Goal: Information Seeking & Learning: Learn about a topic

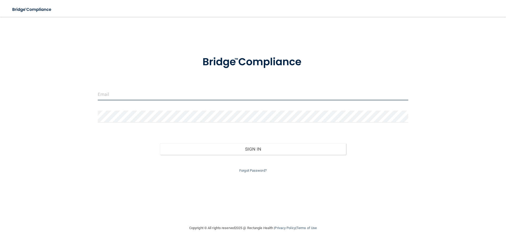
click at [121, 95] on input "email" at bounding box center [253, 94] width 310 height 12
type input "[EMAIL_ADDRESS][DOMAIN_NAME]"
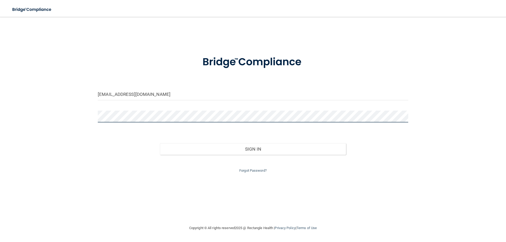
click at [160, 143] on button "Sign In" at bounding box center [253, 149] width 186 height 12
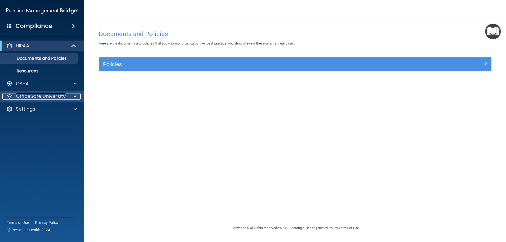
click at [68, 98] on div at bounding box center [74, 96] width 13 height 6
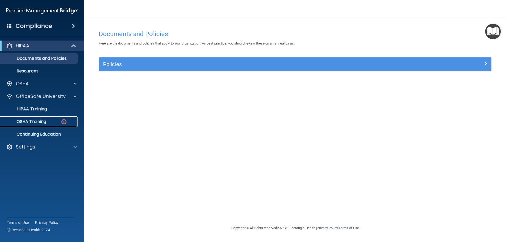
click at [35, 120] on p "OSHA Training" at bounding box center [24, 121] width 43 height 5
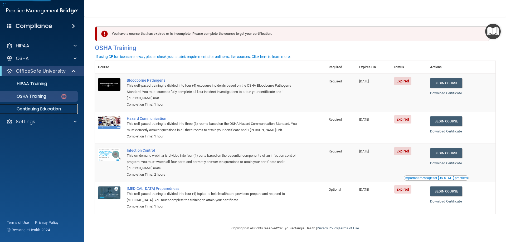
click at [26, 112] on link "Continuing Education" at bounding box center [36, 109] width 83 height 11
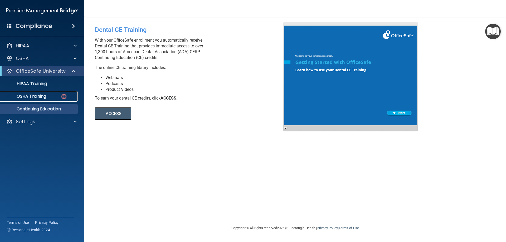
click at [29, 95] on p "OSHA Training" at bounding box center [24, 96] width 43 height 5
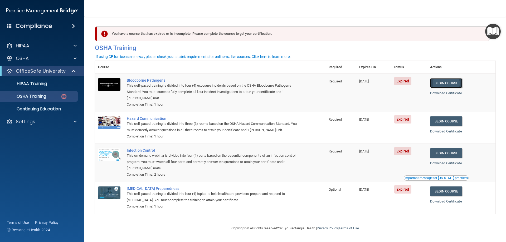
click at [434, 87] on link "Begin Course" at bounding box center [446, 83] width 32 height 10
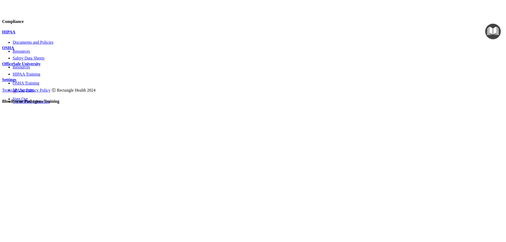
click at [30, 66] on p "OfficeSafe University" at bounding box center [252, 64] width 501 height 5
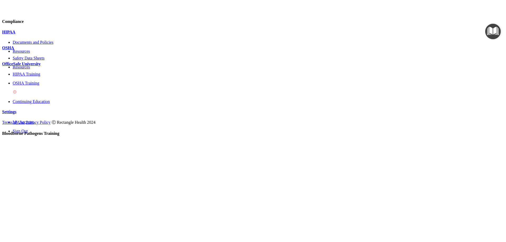
click at [39, 86] on p "OSHA Training" at bounding box center [258, 83] width 491 height 5
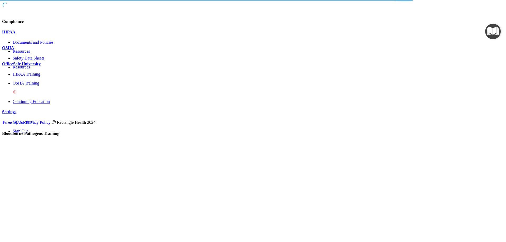
drag, startPoint x: 142, startPoint y: 214, endPoint x: 91, endPoint y: 198, distance: 54.1
click at [91, 197] on main "Bloodborne Pathogens Training This course doesn’t expire until 05/23/2025. Are …" at bounding box center [252, 220] width 501 height 178
click at [32, 86] on p "OSHA Training" at bounding box center [258, 83] width 491 height 5
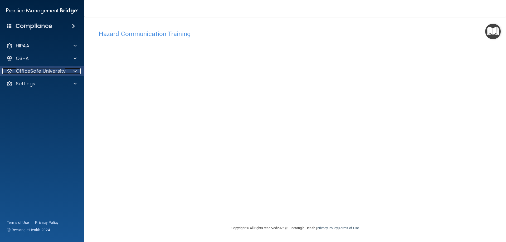
click at [74, 72] on span at bounding box center [74, 71] width 3 height 6
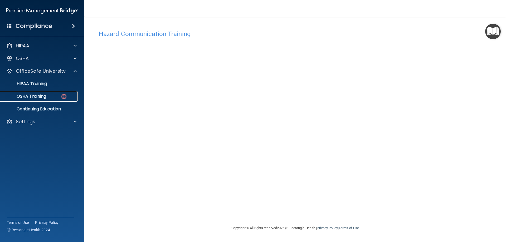
click at [30, 97] on p "OSHA Training" at bounding box center [24, 96] width 43 height 5
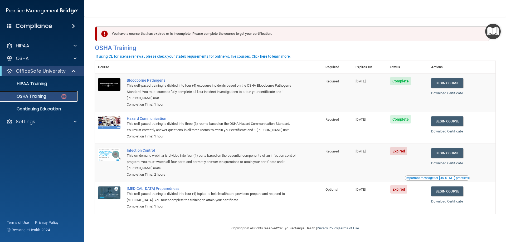
scroll to position [0, 0]
click at [26, 50] on div "HIPAA" at bounding box center [42, 46] width 85 height 11
click at [75, 63] on div "OSHA" at bounding box center [42, 58] width 85 height 11
click at [65, 121] on div "Settings" at bounding box center [34, 121] width 65 height 6
click at [36, 131] on link "My Account" at bounding box center [36, 134] width 83 height 11
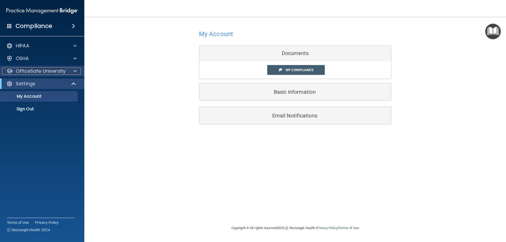
click at [29, 70] on p "OfficeSafe University" at bounding box center [41, 71] width 50 height 6
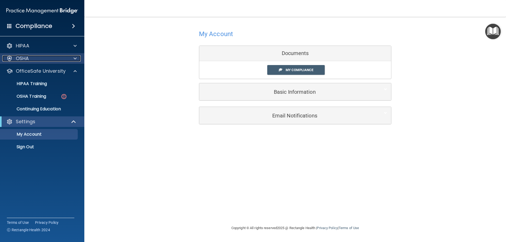
click at [65, 58] on div "OSHA" at bounding box center [34, 58] width 65 height 6
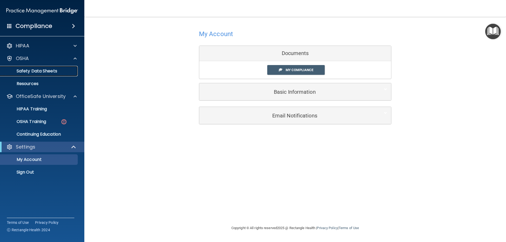
click at [59, 72] on p "Safety Data Sheets" at bounding box center [39, 70] width 72 height 5
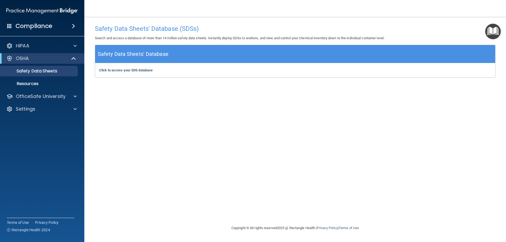
click at [65, 62] on div "OSHA" at bounding box center [42, 58] width 84 height 11
click at [72, 60] on span at bounding box center [74, 58] width 4 height 6
click at [75, 74] on div "OfficeSafe University" at bounding box center [42, 71] width 85 height 11
click at [70, 72] on div at bounding box center [74, 71] width 13 height 6
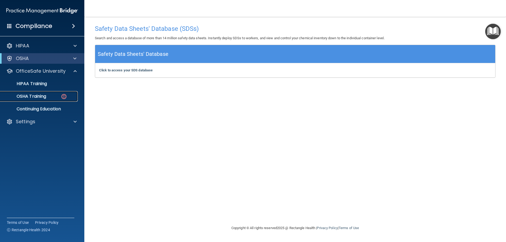
click at [32, 99] on link "OSHA Training" at bounding box center [36, 96] width 83 height 11
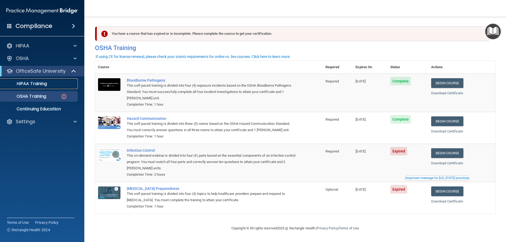
click at [29, 85] on p "HIPAA Training" at bounding box center [24, 83] width 43 height 5
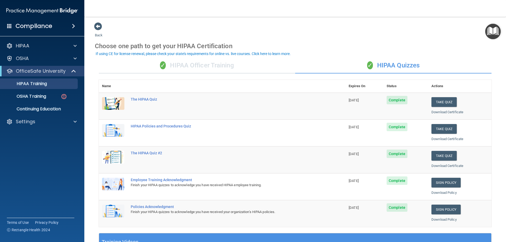
click at [204, 71] on div "✓ HIPAA Officer Training" at bounding box center [197, 66] width 196 height 16
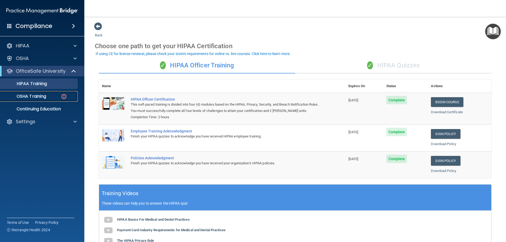
click at [42, 98] on p "OSHA Training" at bounding box center [24, 96] width 43 height 5
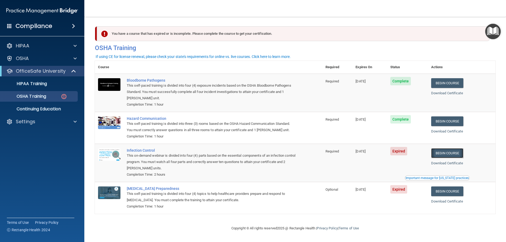
click at [450, 153] on link "Begin Course" at bounding box center [447, 153] width 32 height 10
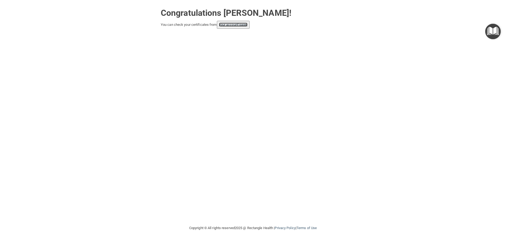
click at [235, 24] on link "your account page!" at bounding box center [233, 25] width 29 height 4
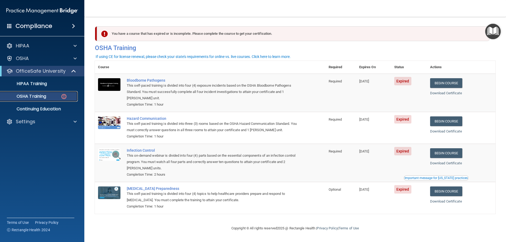
click at [39, 94] on p "OSHA Training" at bounding box center [24, 96] width 43 height 5
click at [36, 85] on p "HIPAA Training" at bounding box center [24, 83] width 43 height 5
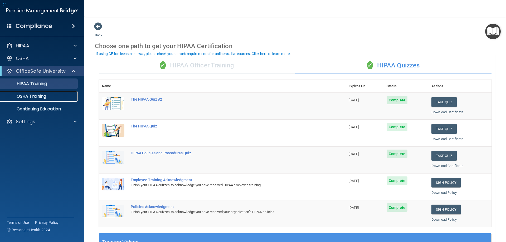
click at [39, 95] on p "OSHA Training" at bounding box center [24, 96] width 43 height 5
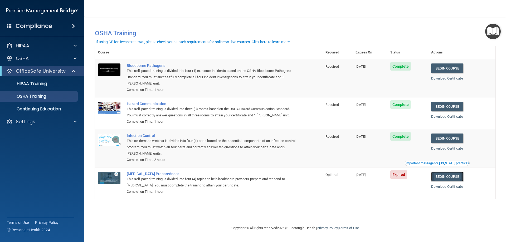
click at [458, 179] on link "Begin Course" at bounding box center [447, 177] width 32 height 10
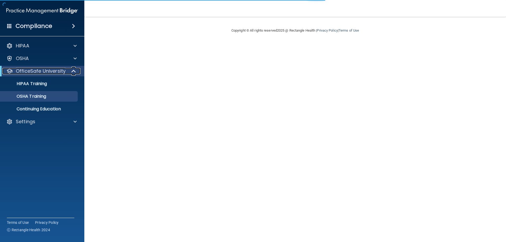
click at [75, 69] on span at bounding box center [74, 71] width 4 height 6
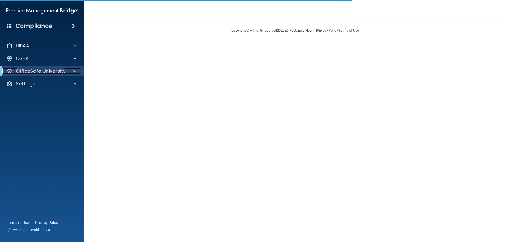
click at [75, 69] on span at bounding box center [74, 71] width 3 height 6
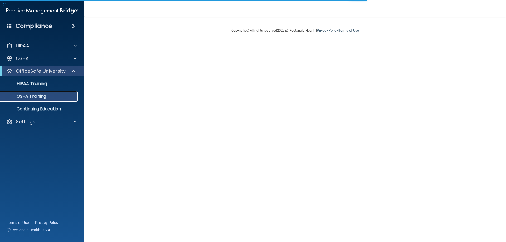
click at [31, 94] on p "OSHA Training" at bounding box center [24, 96] width 43 height 5
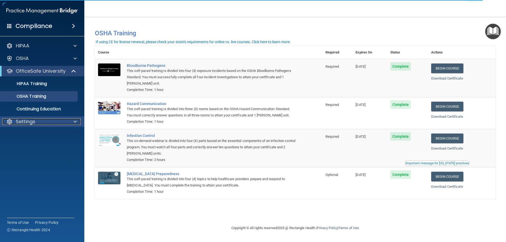
click at [74, 123] on span at bounding box center [74, 121] width 3 height 6
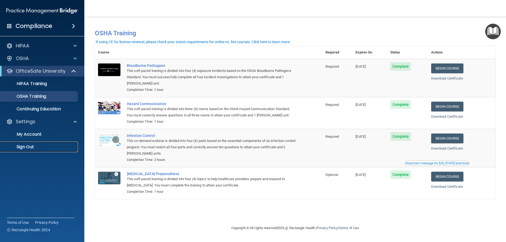
click at [23, 147] on p "Sign Out" at bounding box center [39, 146] width 72 height 5
